Goal: Contribute content

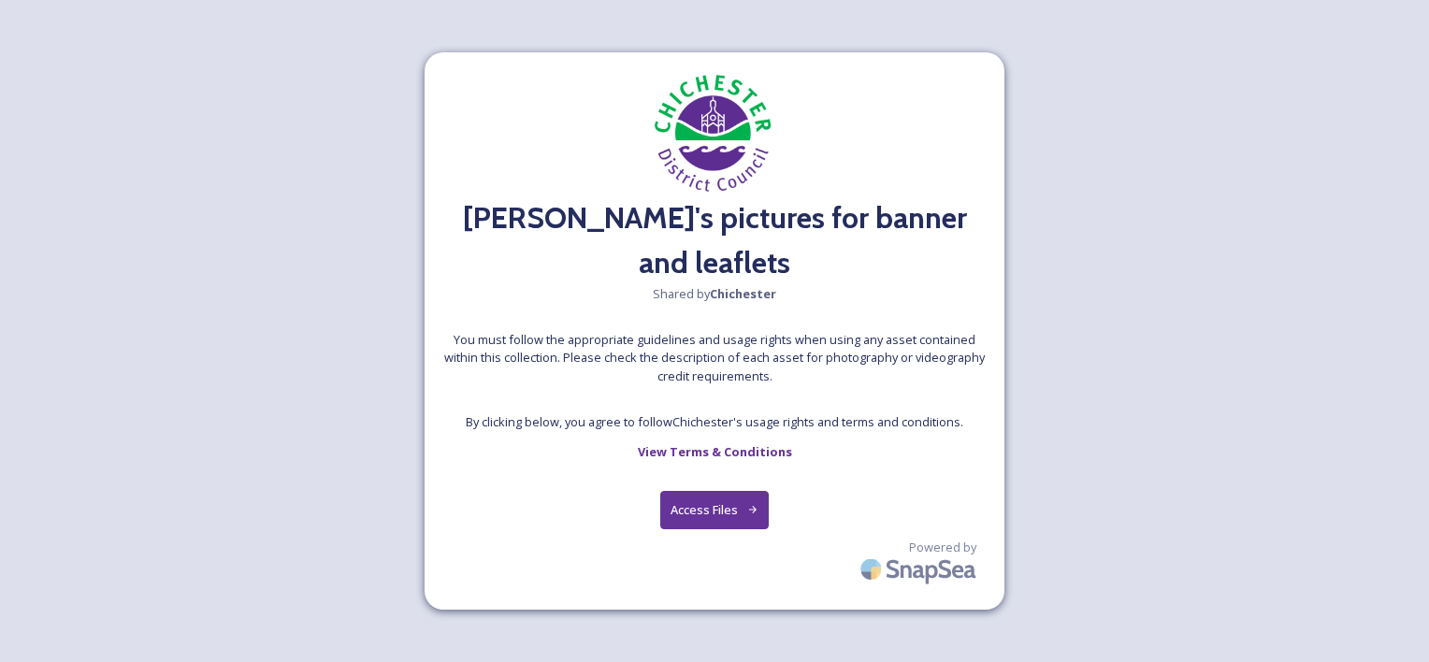
click at [686, 491] on button "Access Files" at bounding box center [714, 510] width 109 height 38
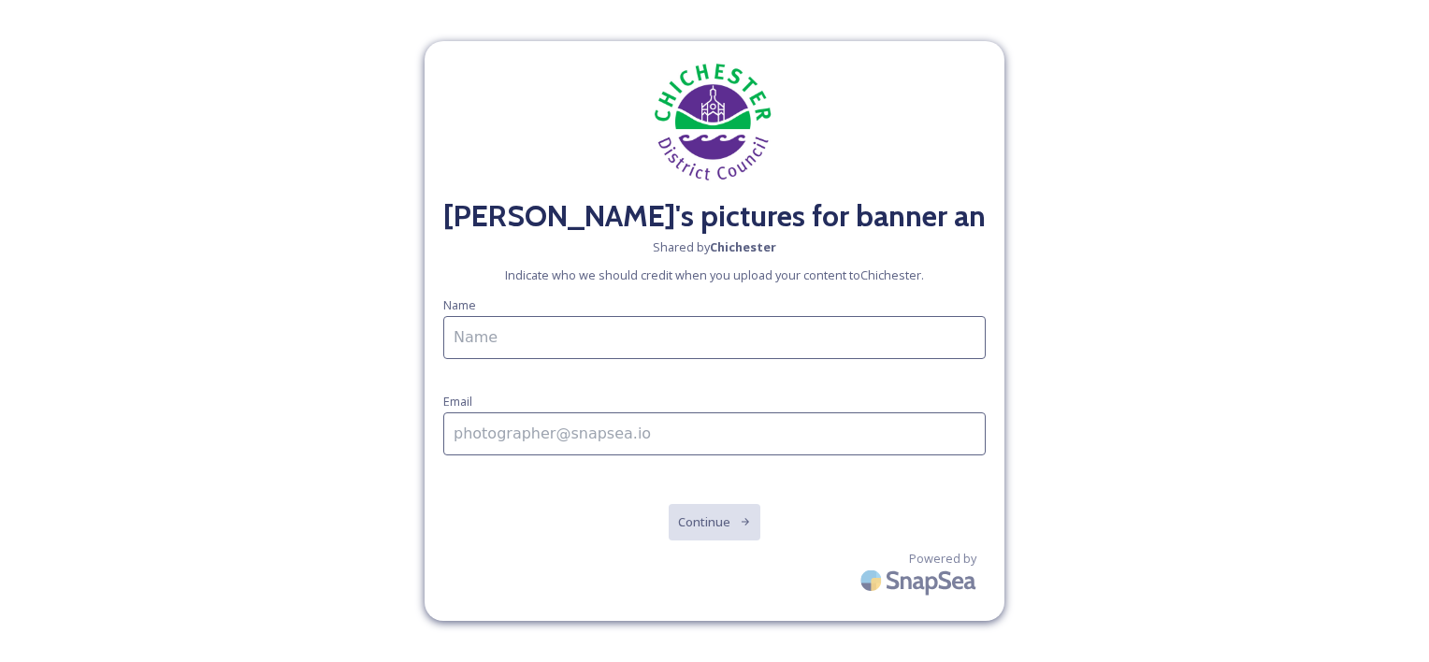
click at [615, 336] on input at bounding box center [714, 337] width 543 height 43
click at [568, 424] on input at bounding box center [714, 434] width 543 height 43
click at [803, 350] on input "Jane Cunningham" at bounding box center [714, 337] width 543 height 43
click at [628, 341] on input "Jane Cunningham" at bounding box center [714, 337] width 543 height 43
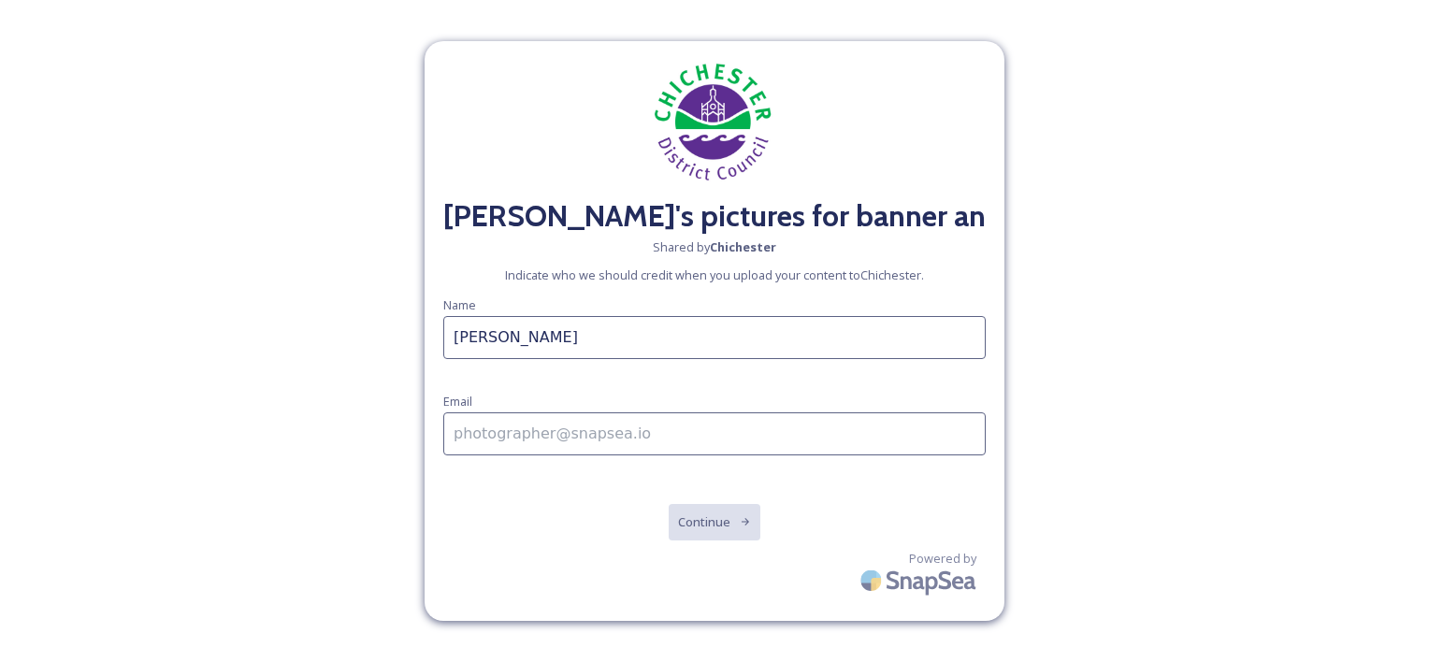
click at [626, 341] on input "Jane Cunningham" at bounding box center [714, 337] width 543 height 43
type input "[PERSON_NAME]"
click at [630, 431] on input at bounding box center [714, 434] width 543 height 43
drag, startPoint x: 582, startPoint y: 430, endPoint x: 462, endPoint y: 449, distance: 121.2
click at [462, 449] on input "barry18@sky.com" at bounding box center [714, 433] width 543 height 43
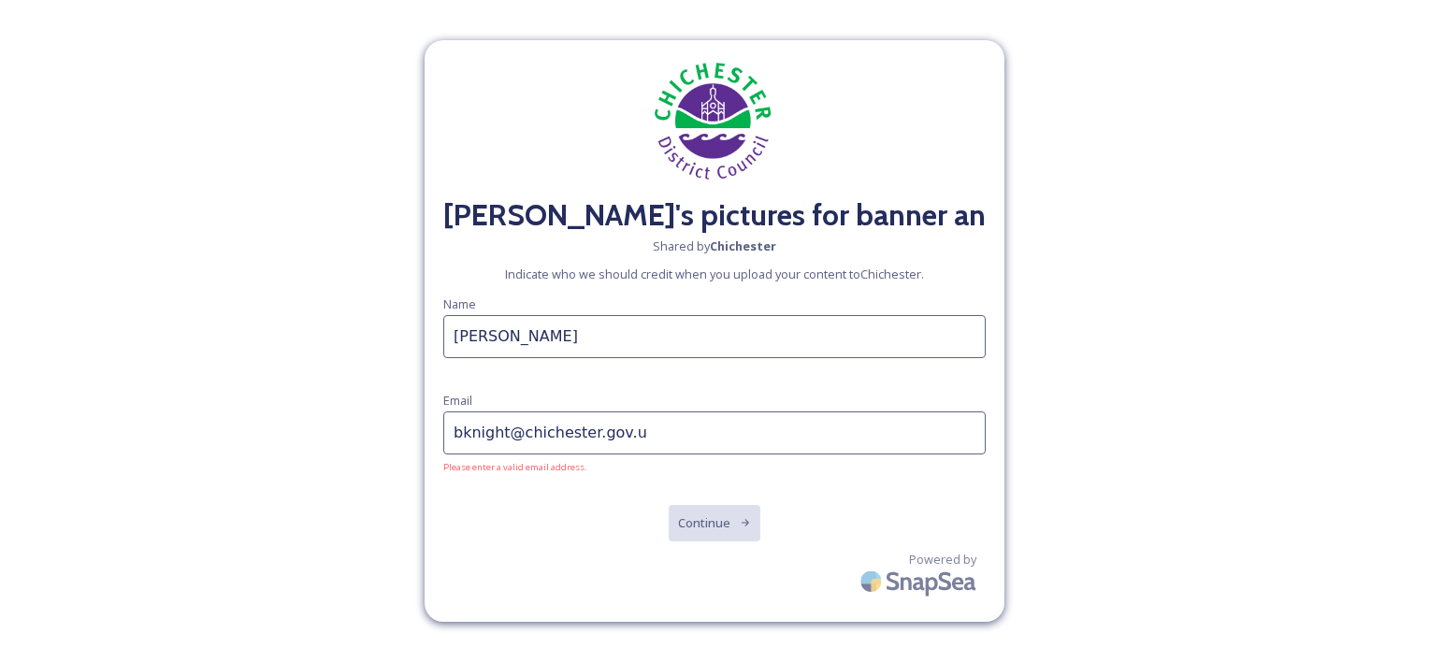
type input "[EMAIL_ADDRESS][DOMAIN_NAME]"
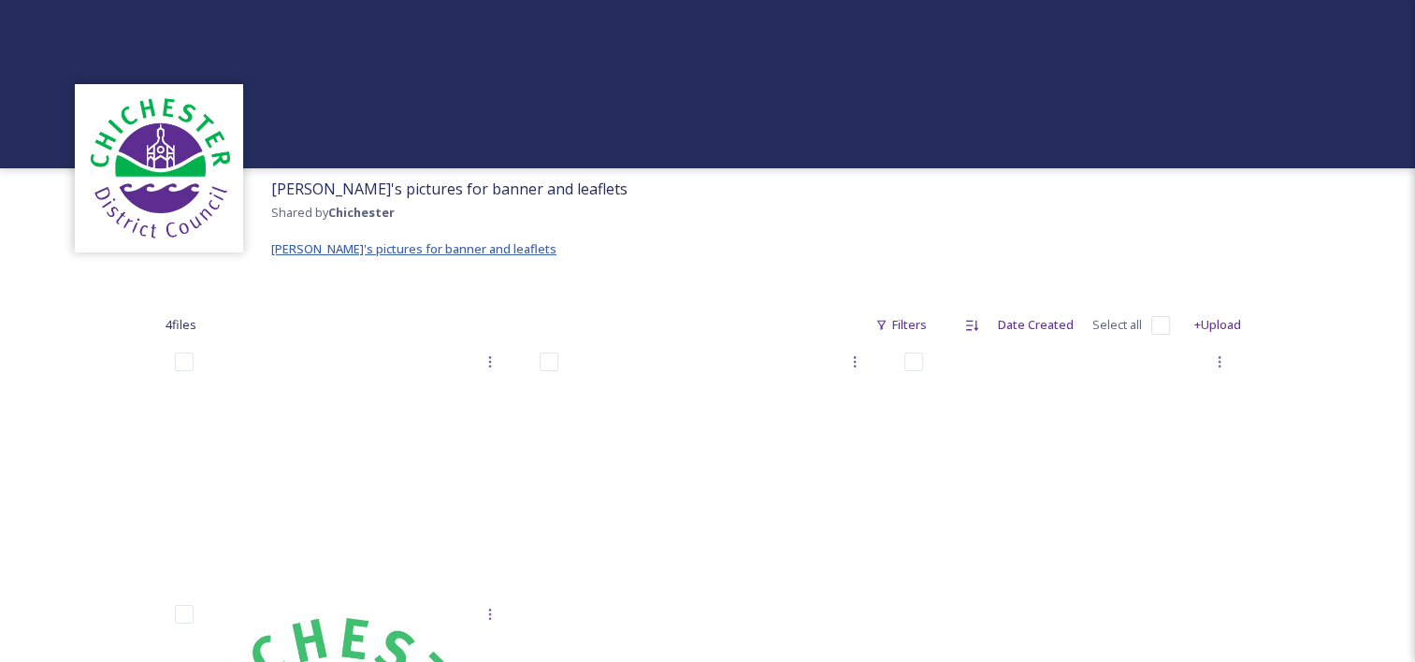
click at [463, 249] on span "[PERSON_NAME]'s pictures for banner and leaflets" at bounding box center [413, 248] width 285 height 17
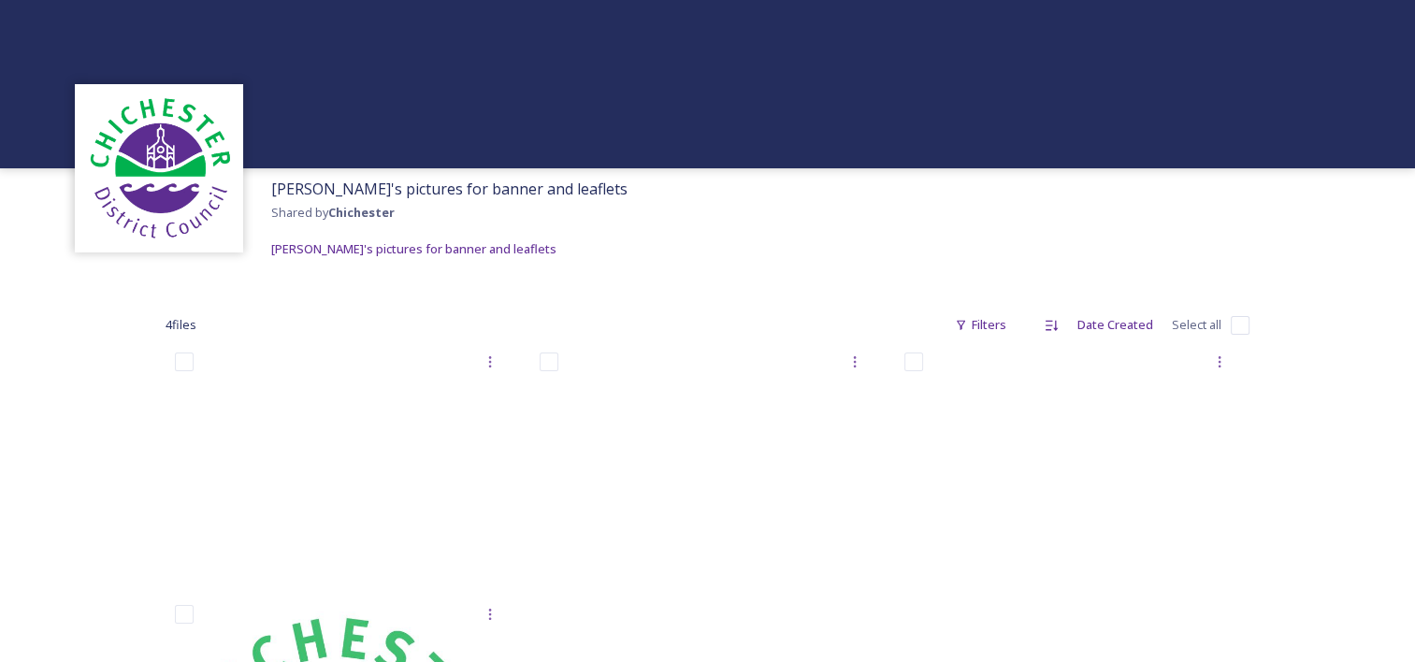
click at [652, 267] on div "Jane's pictures for banner and leaflets Shared by Chichester Jane's pictures fo…" at bounding box center [707, 218] width 1415 height 101
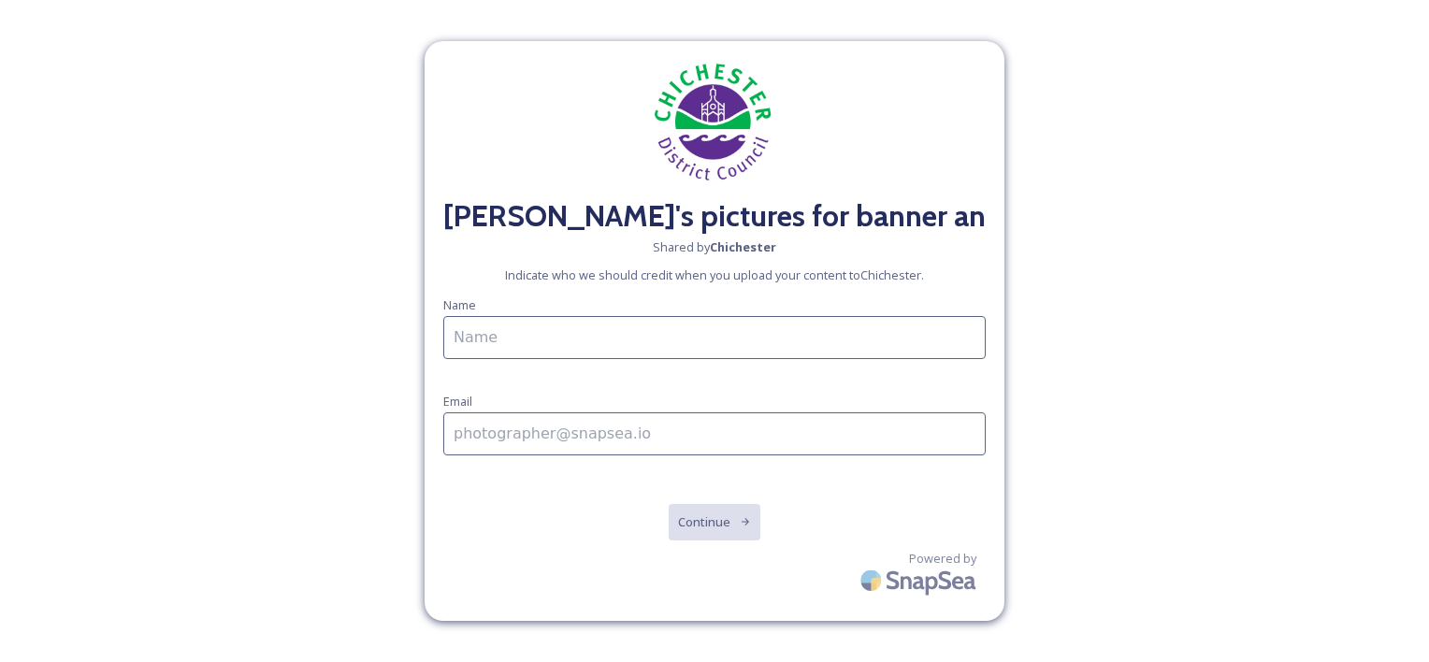
click at [614, 336] on input at bounding box center [714, 337] width 543 height 43
type input "[PERSON_NAME]"
click at [569, 429] on input at bounding box center [714, 434] width 543 height 43
type input "[EMAIL_ADDRESS][DOMAIN_NAME]"
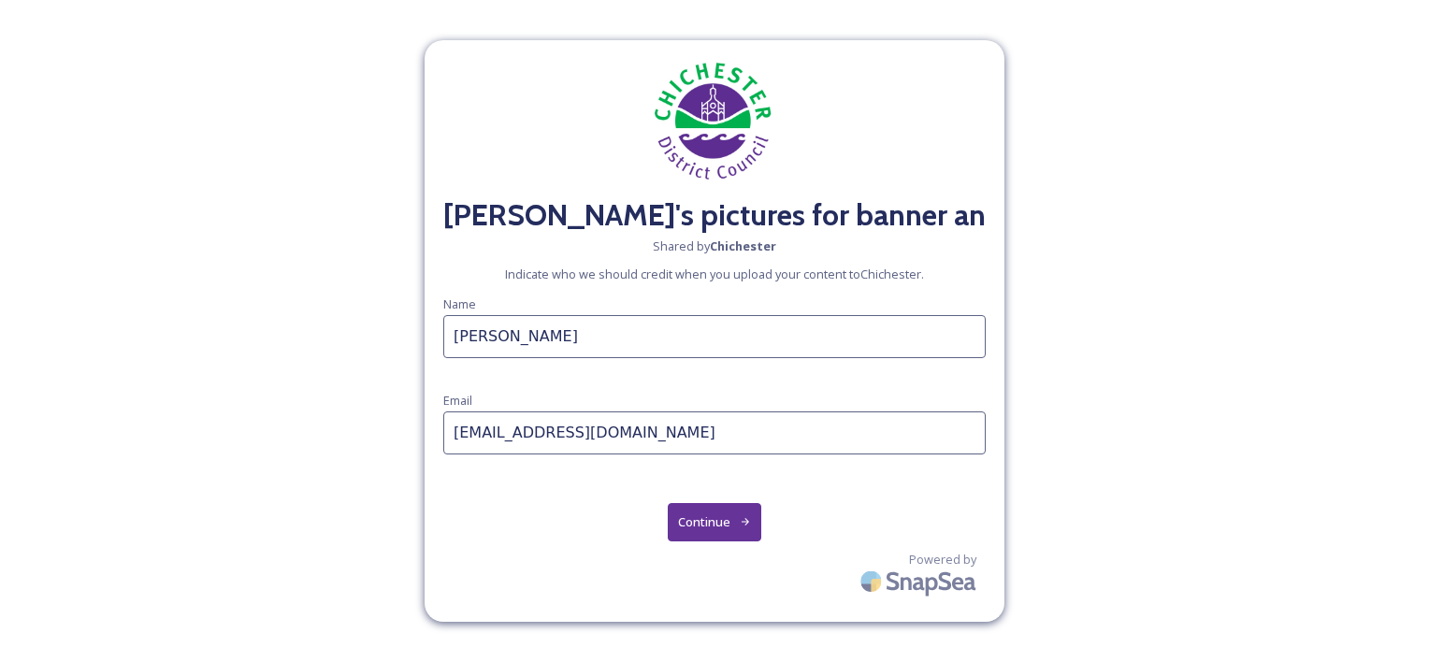
click at [707, 516] on button "Continue" at bounding box center [715, 522] width 94 height 38
